Goal: Navigation & Orientation: Find specific page/section

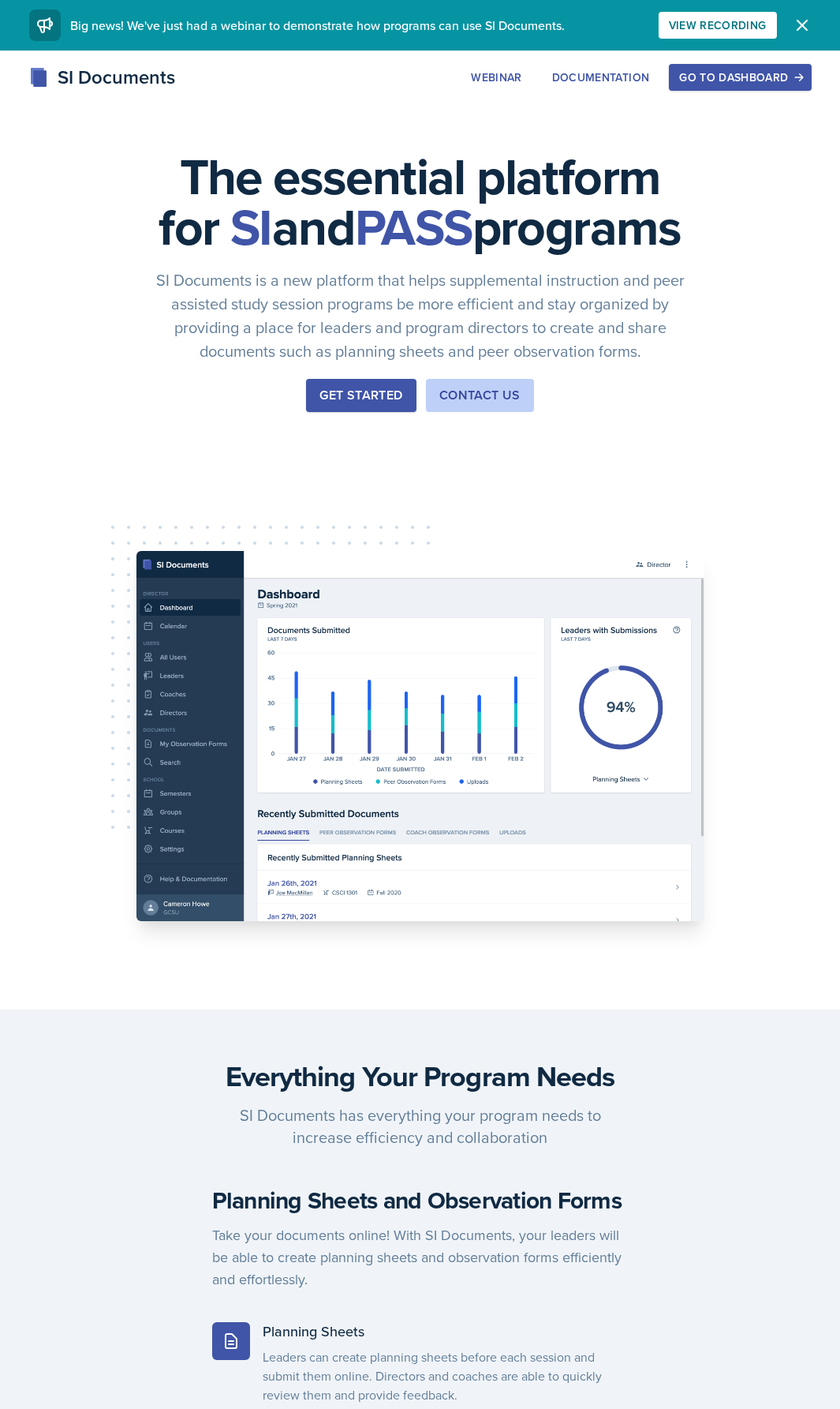
click at [727, 75] on div "Go to Dashboard" at bounding box center [740, 77] width 122 height 12
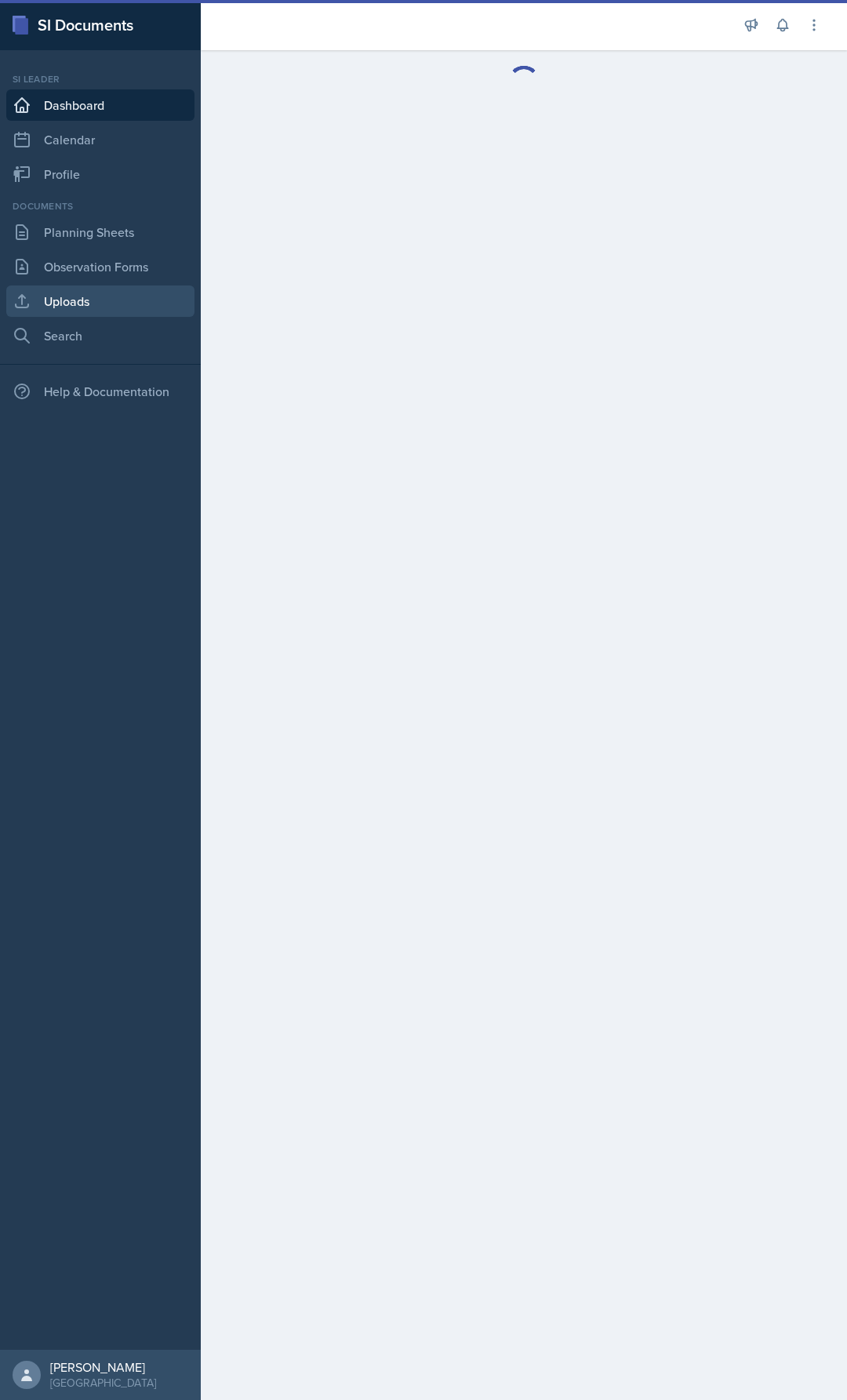
click at [137, 302] on link "Uploads" at bounding box center [100, 300] width 188 height 31
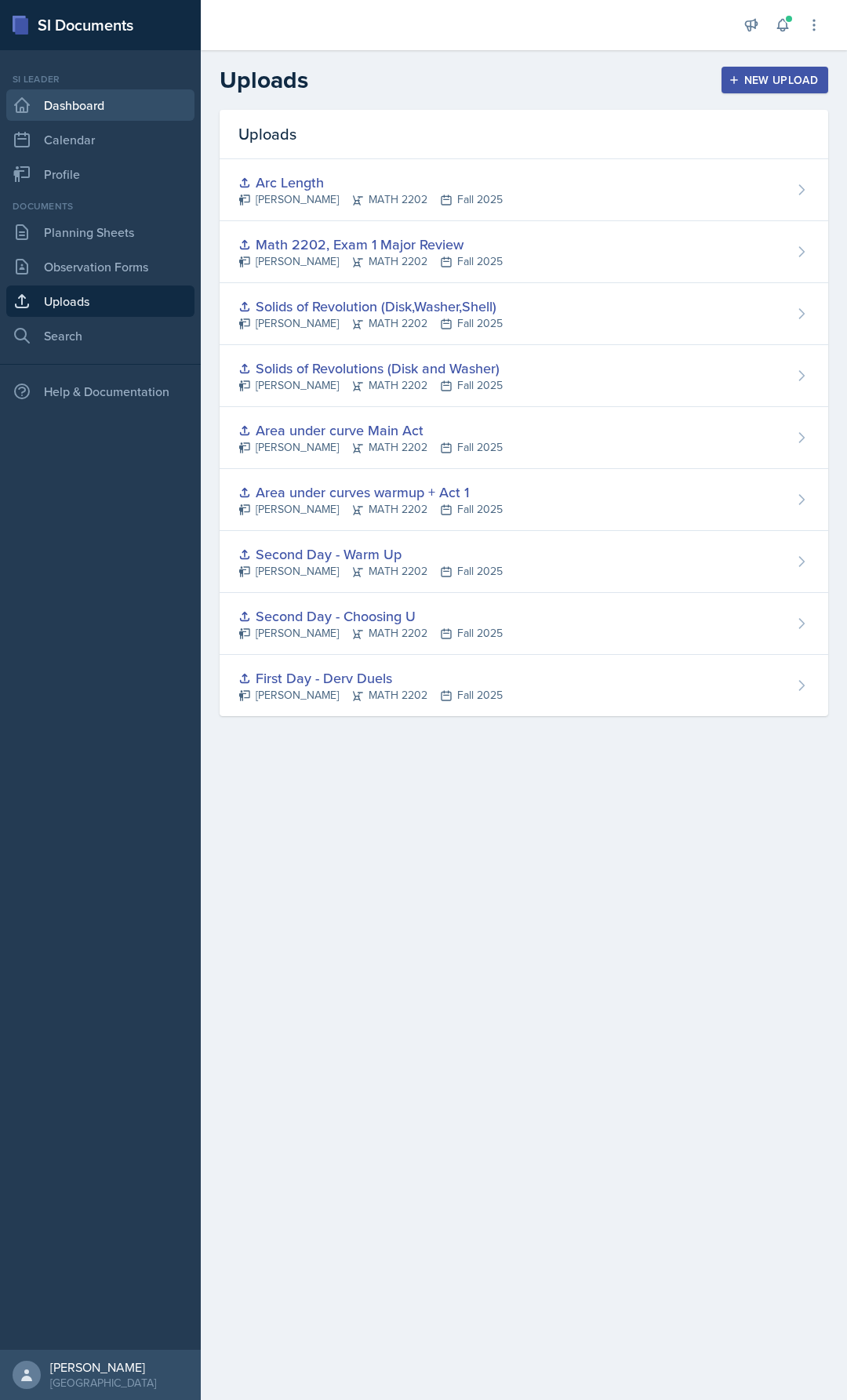
click at [107, 99] on link "Dashboard" at bounding box center [100, 105] width 188 height 31
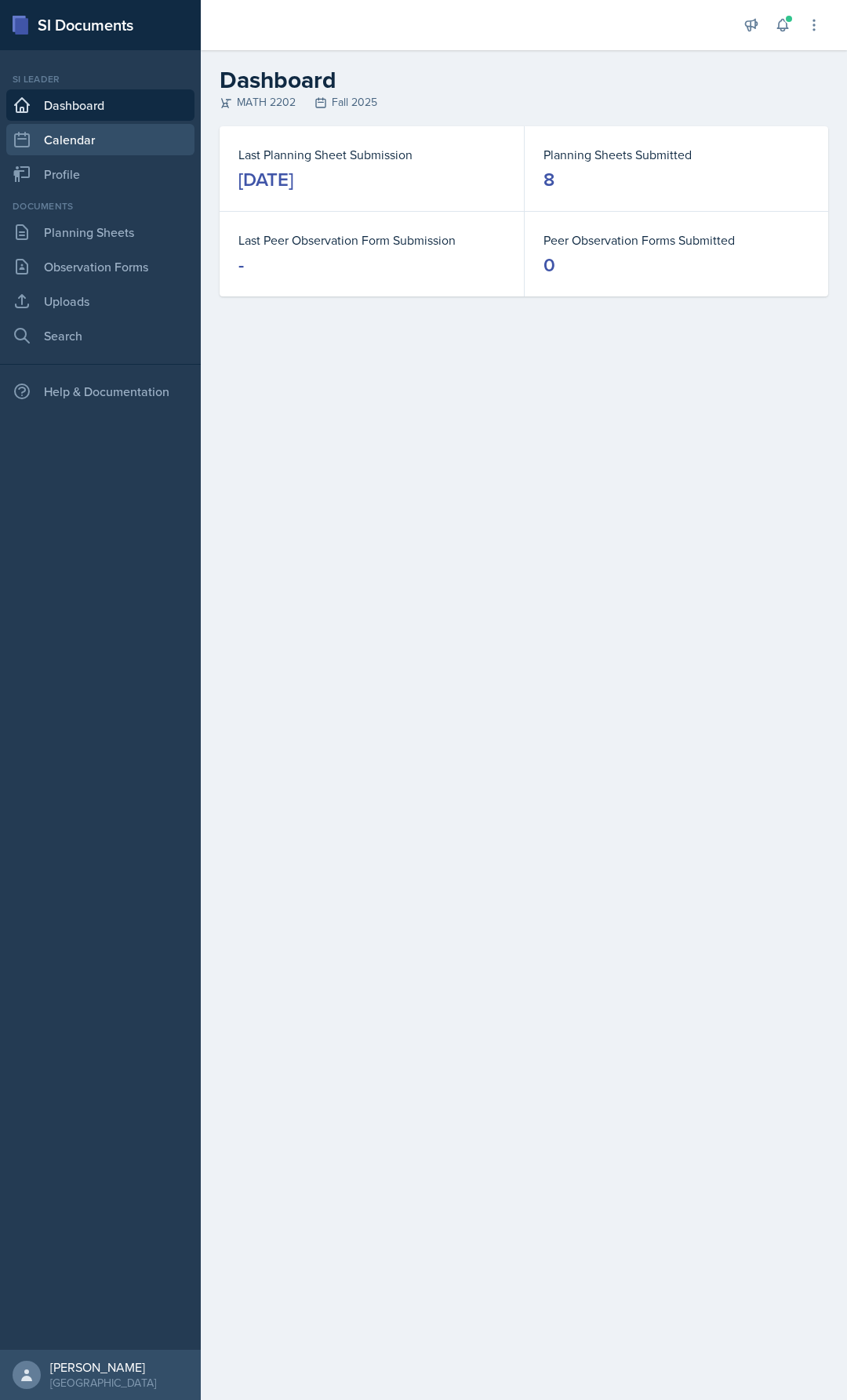
click at [127, 151] on link "Calendar" at bounding box center [100, 139] width 188 height 31
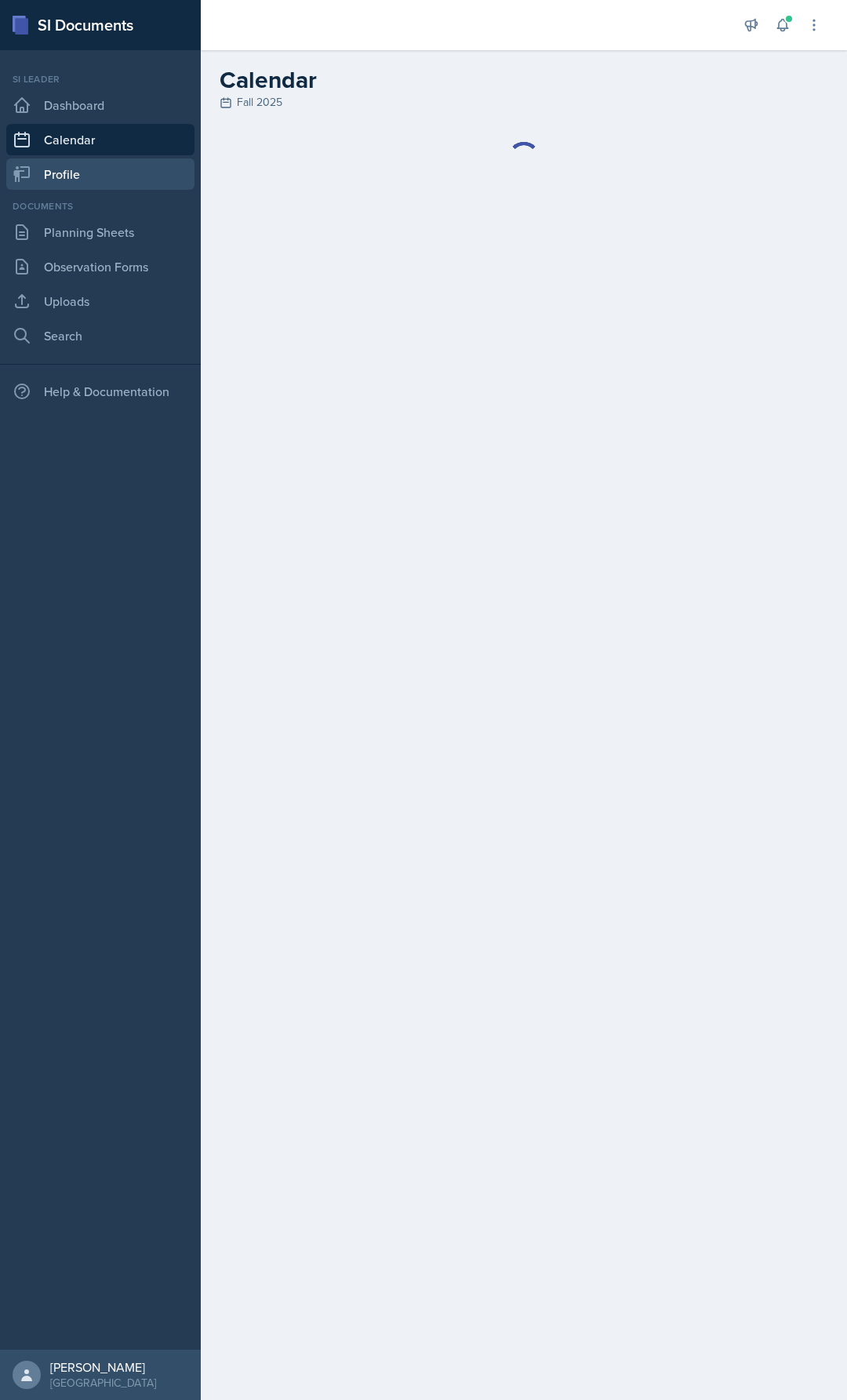
click at [105, 182] on link "Profile" at bounding box center [100, 174] width 188 height 31
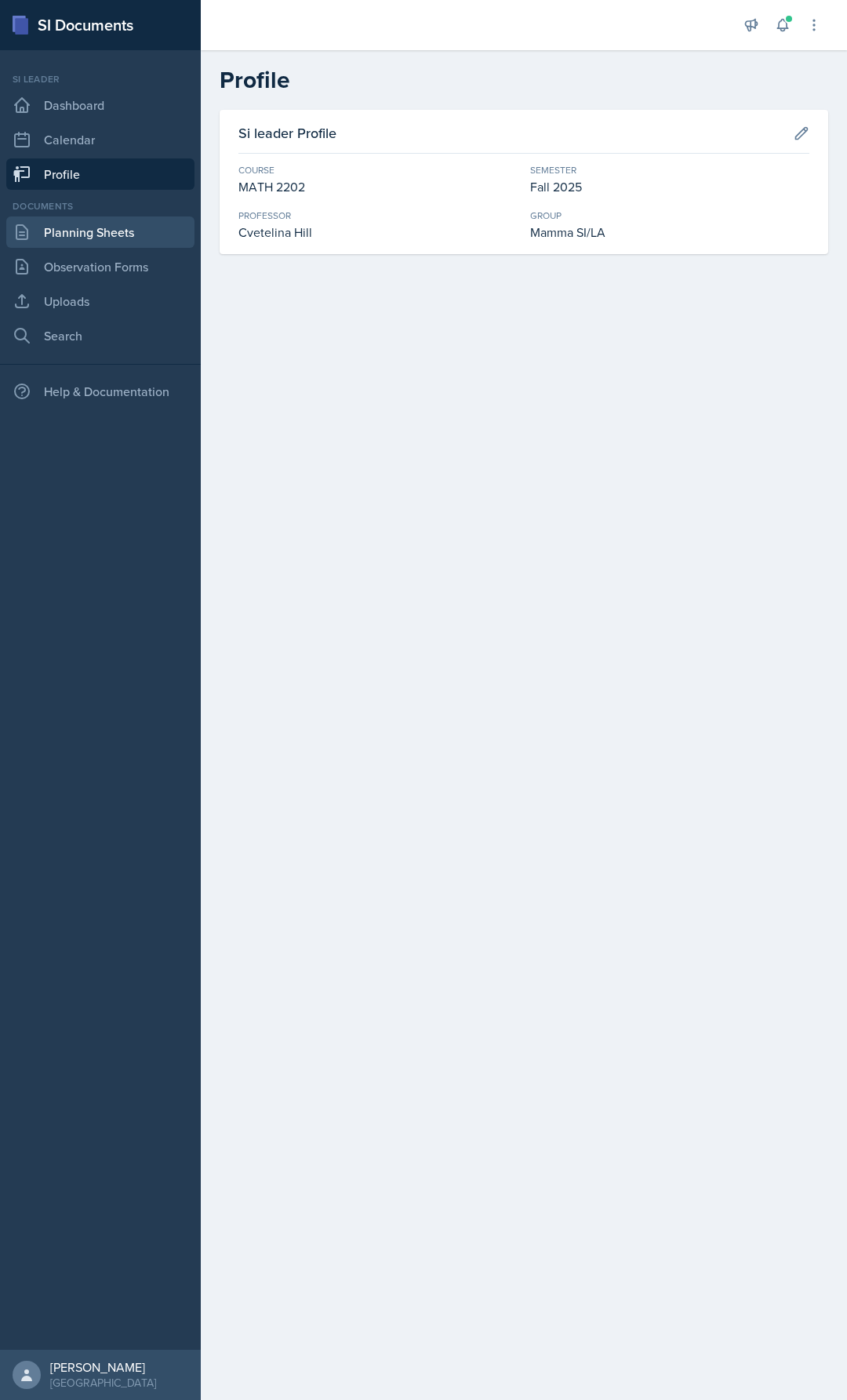
click at [91, 245] on link "Planning Sheets" at bounding box center [100, 231] width 188 height 31
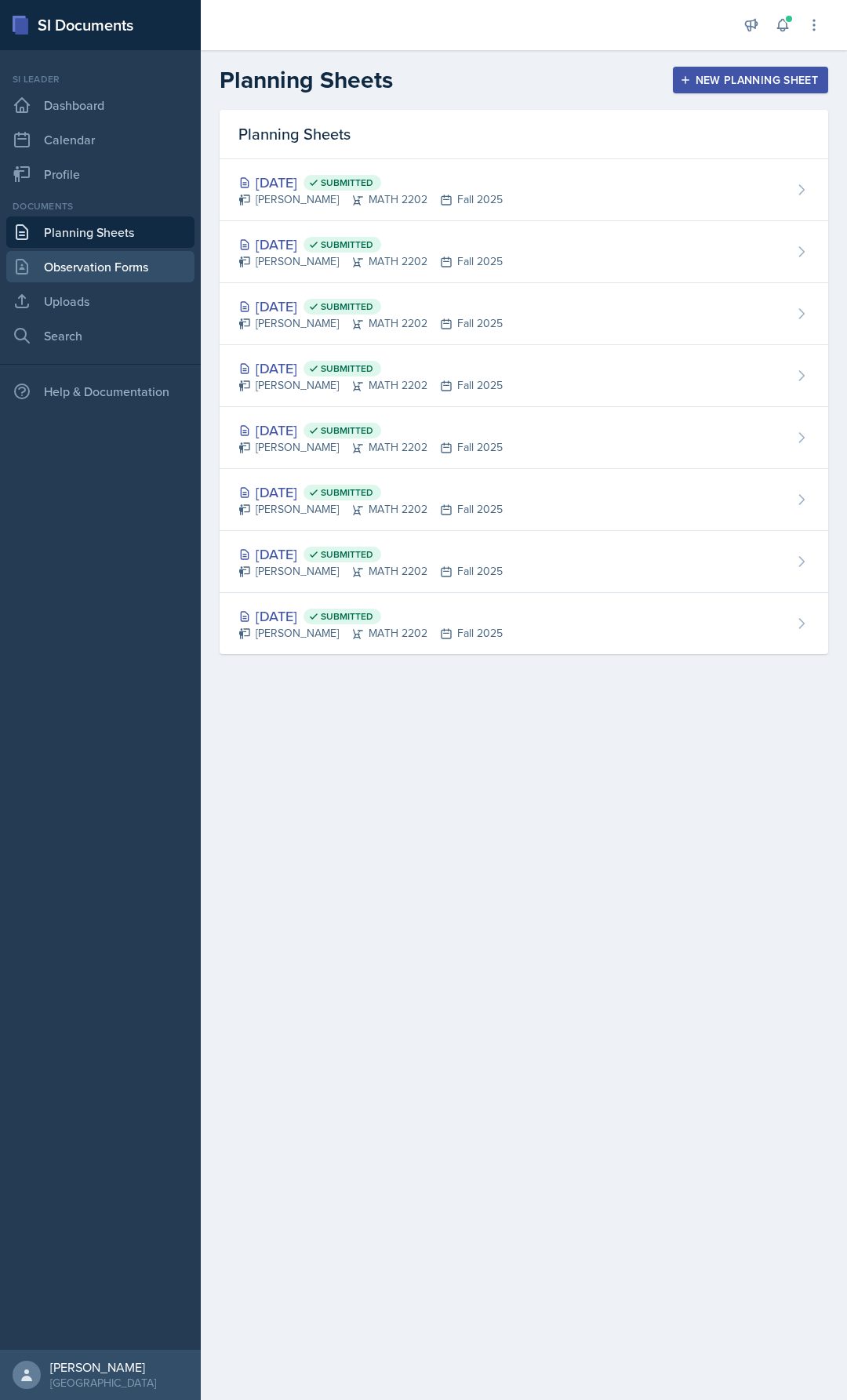
click at [95, 270] on link "Observation Forms" at bounding box center [100, 266] width 188 height 31
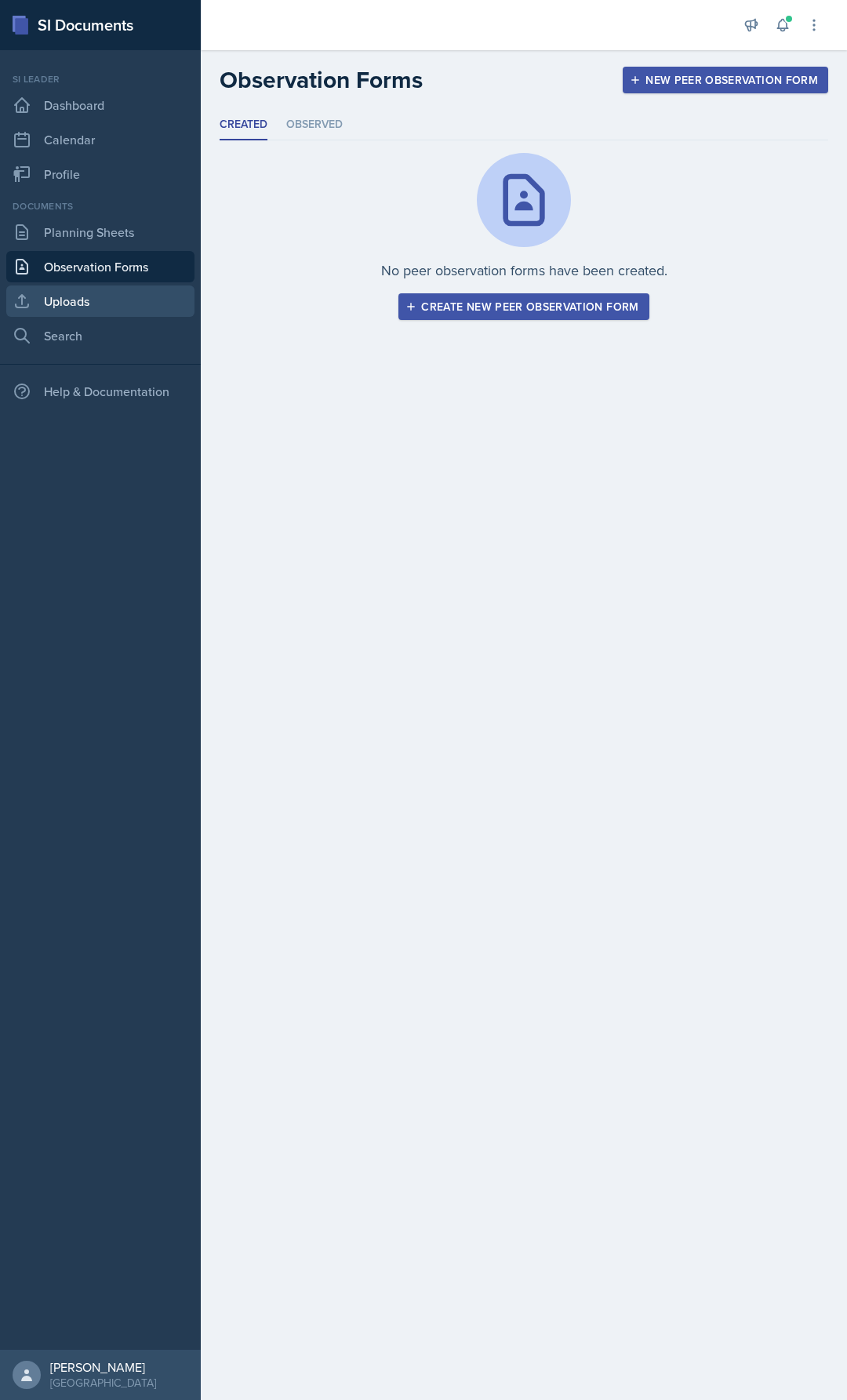
click at [95, 295] on link "Uploads" at bounding box center [100, 300] width 188 height 31
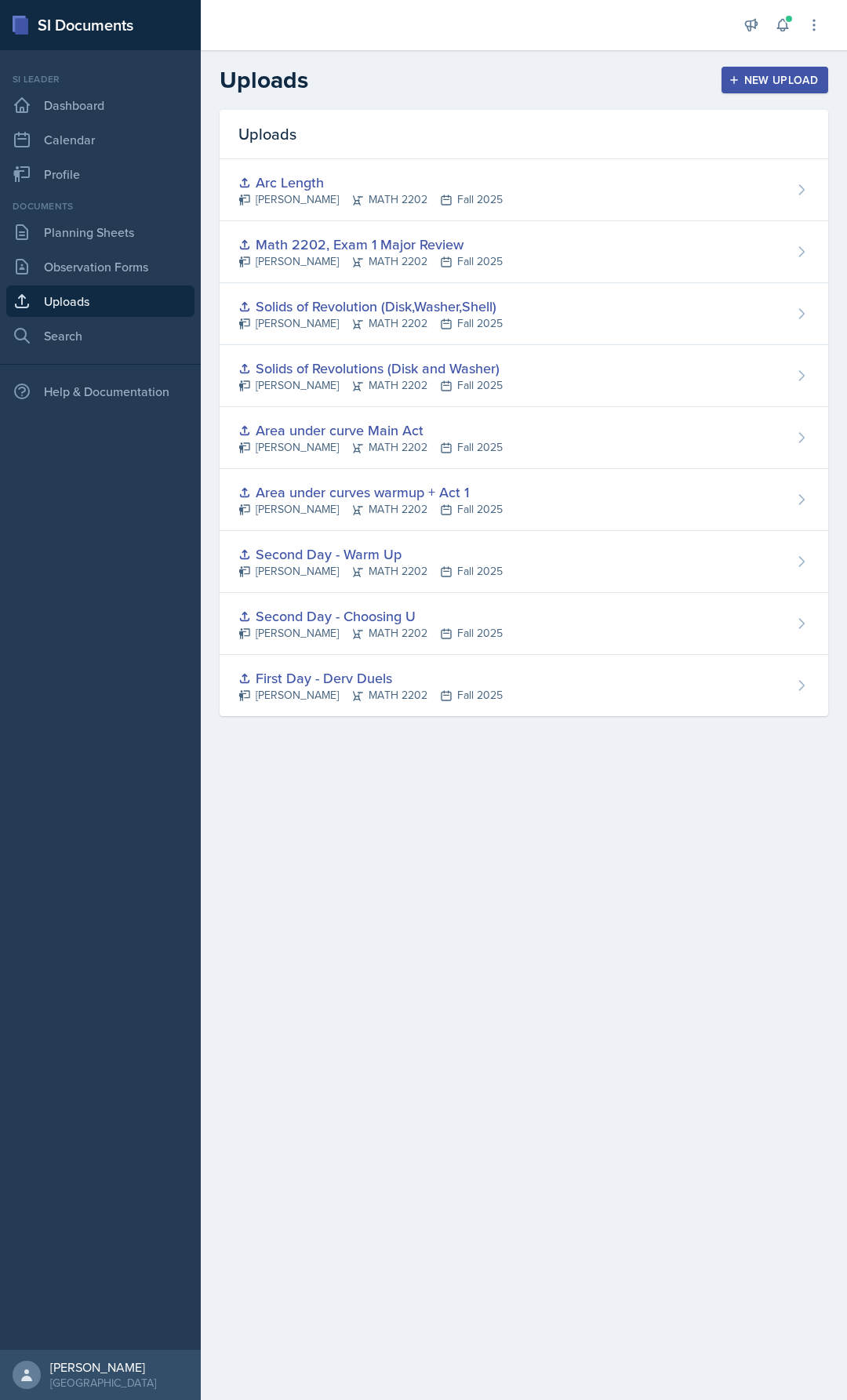
click at [86, 358] on nav "Si leader Dashboard Calendar Profile Documents Planning Sheets Observation Form…" at bounding box center [100, 700] width 201 height 1300
click at [770, 22] on button at bounding box center [783, 26] width 28 height 28
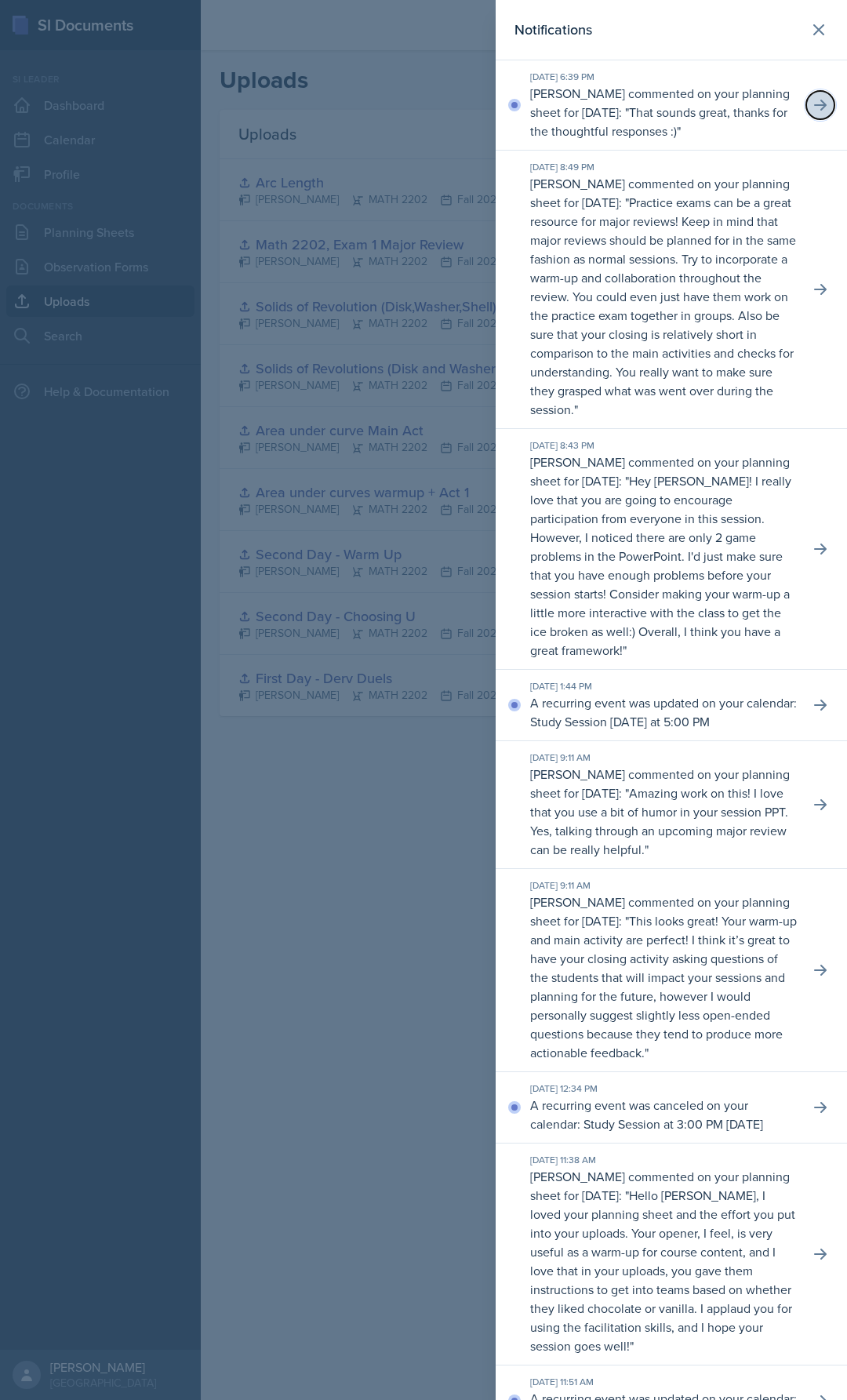
click at [806, 104] on button at bounding box center [821, 105] width 28 height 28
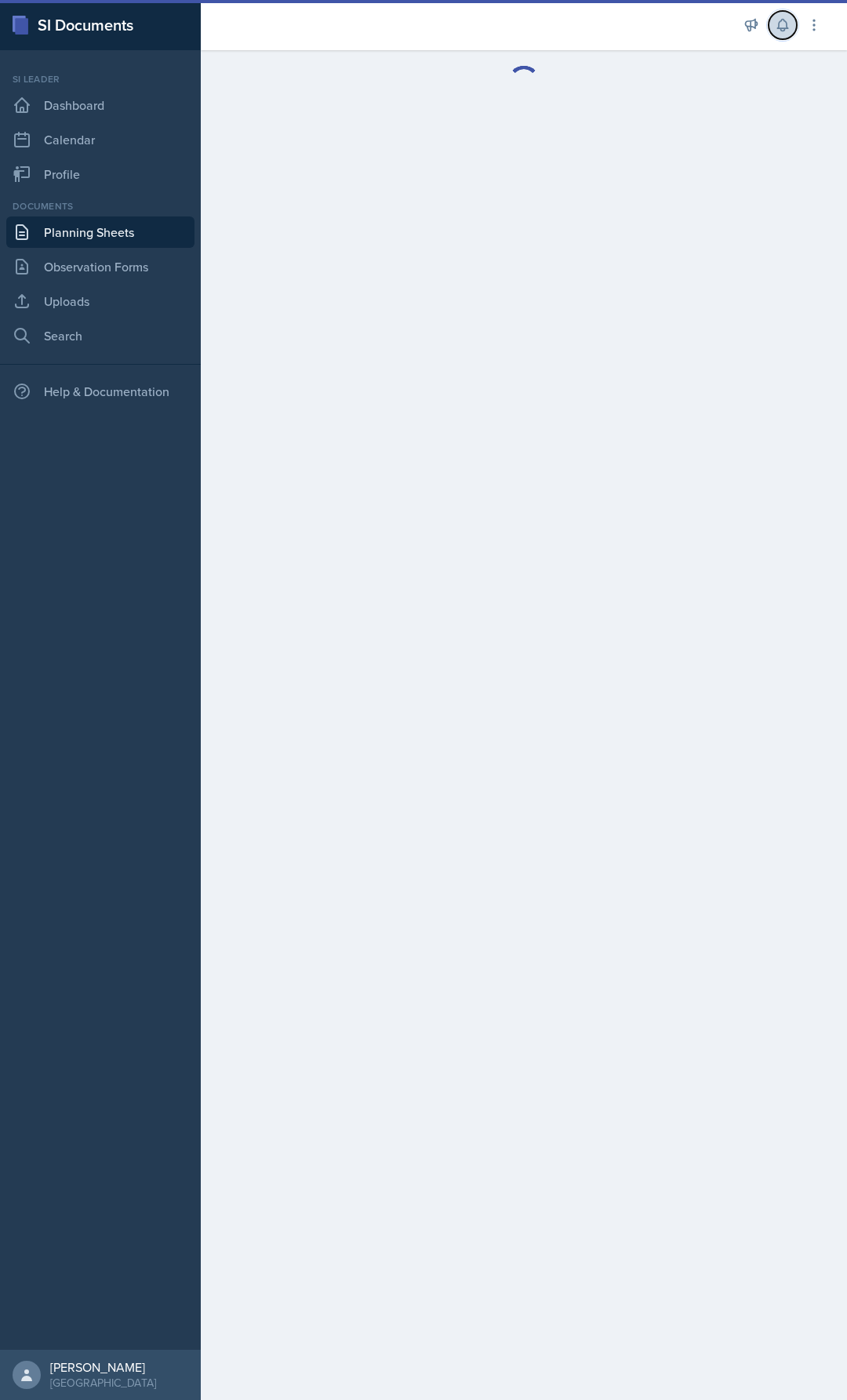
click at [776, 22] on icon at bounding box center [782, 25] width 16 height 16
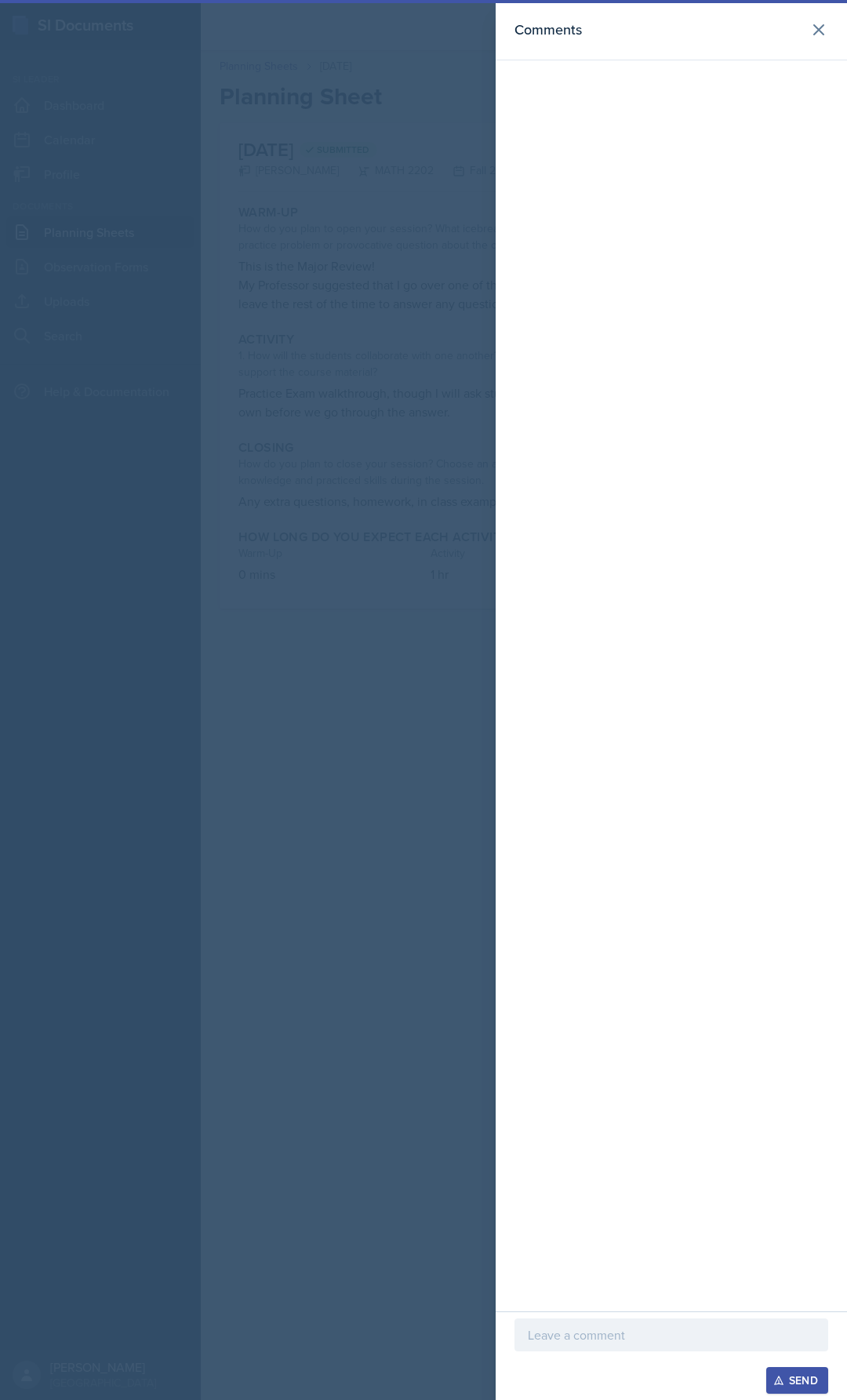
click at [652, 99] on div "Announcements New Announcement Title Message Create Notifications [DATE] 6:39 P…" at bounding box center [524, 700] width 646 height 1400
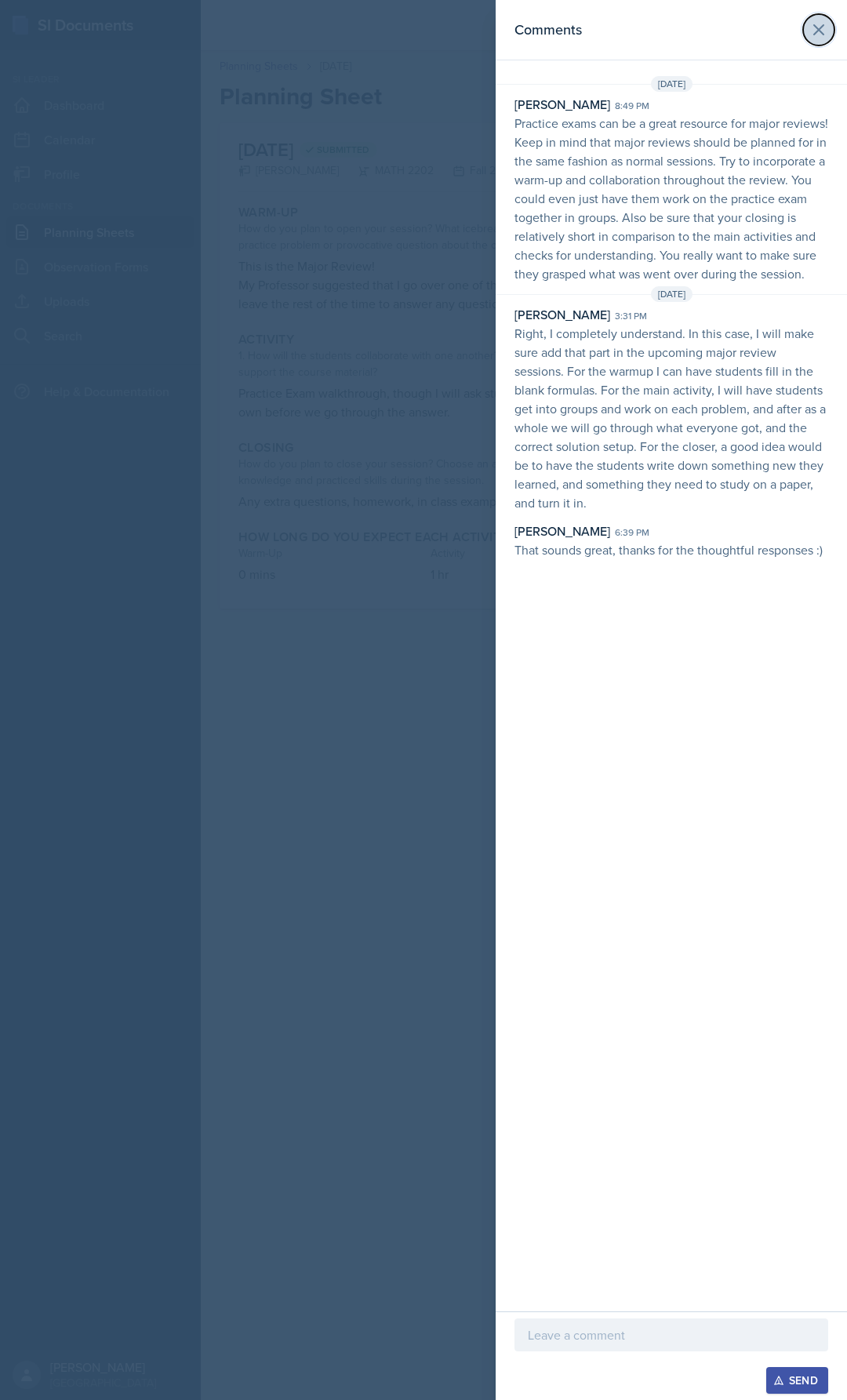
click at [811, 29] on icon at bounding box center [819, 30] width 19 height 19
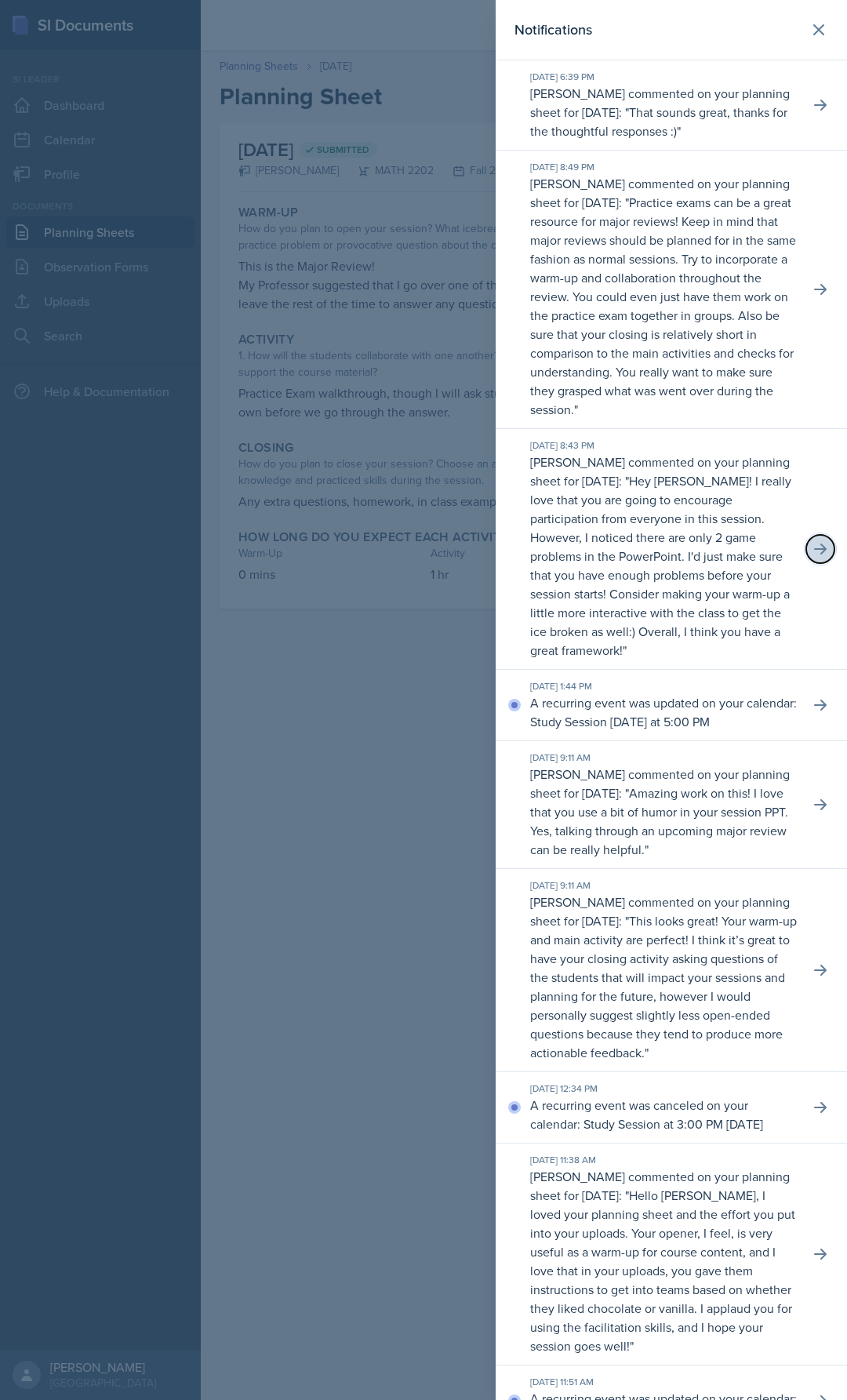
click at [807, 563] on button at bounding box center [821, 549] width 28 height 28
click at [565, 580] on p "Hey [PERSON_NAME]! I really love that you are going to encourage participation …" at bounding box center [660, 566] width 261 height 187
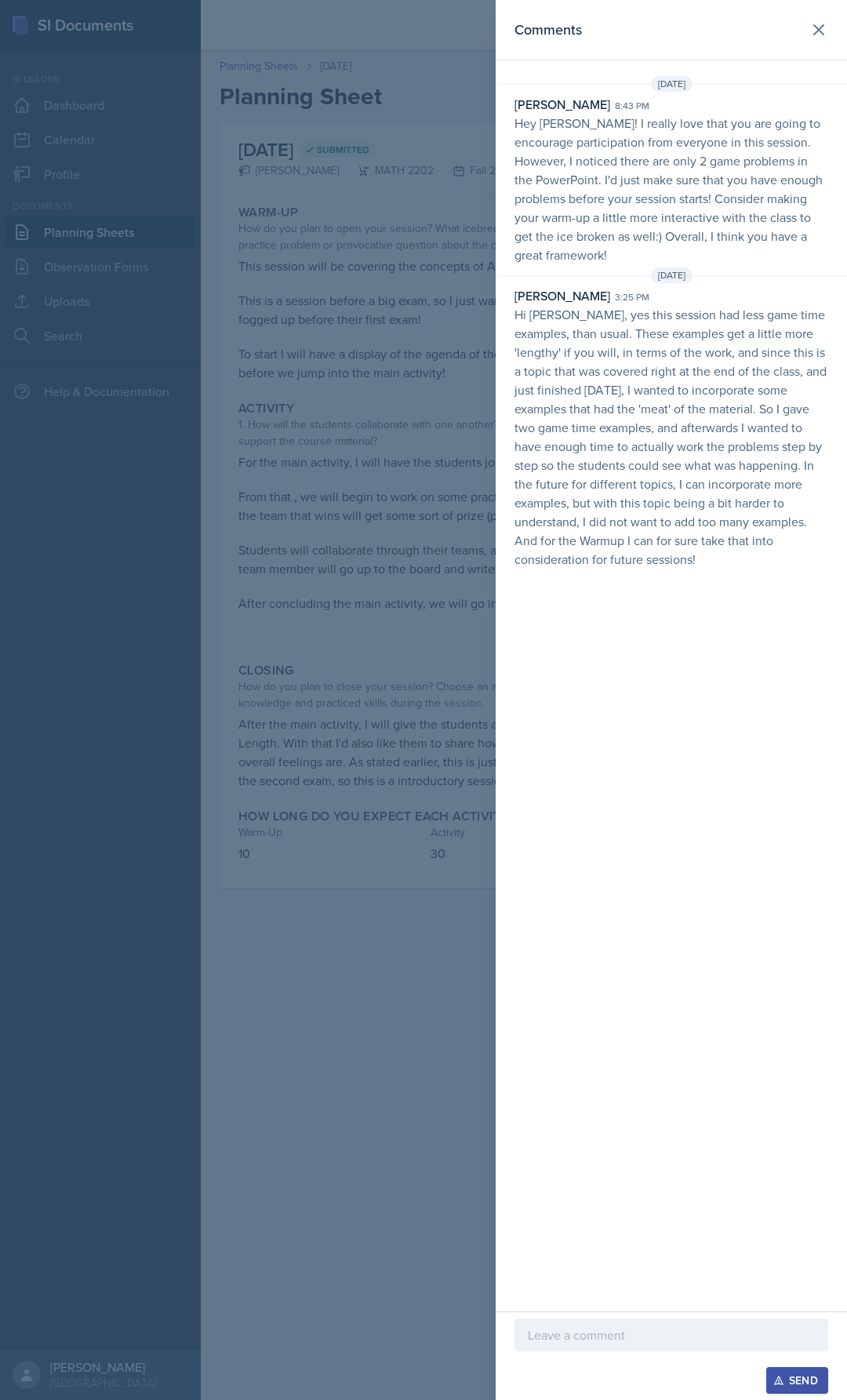
click at [385, 515] on div at bounding box center [423, 700] width 847 height 1400
